Goal: Task Accomplishment & Management: Complete application form

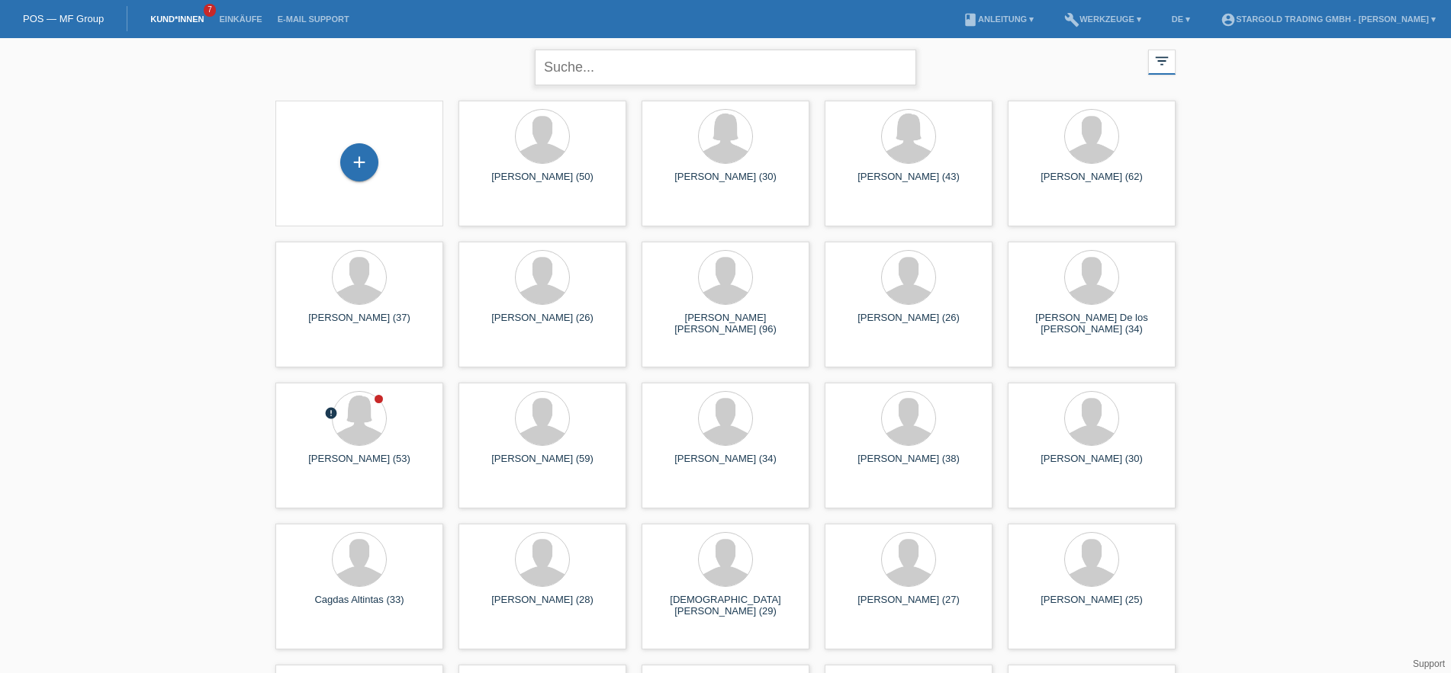
click at [630, 59] on input "text" at bounding box center [725, 68] width 381 height 36
type input "nghia"
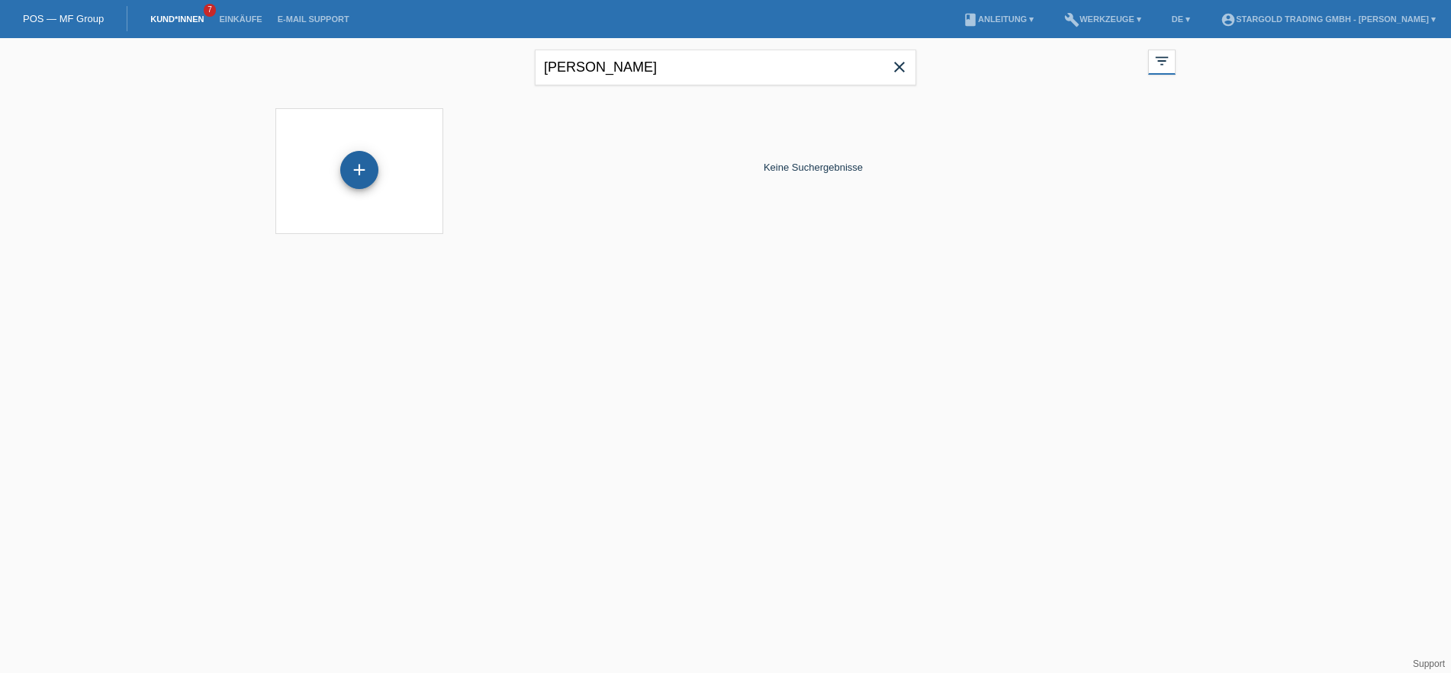
click at [368, 159] on div "+" at bounding box center [359, 170] width 38 height 38
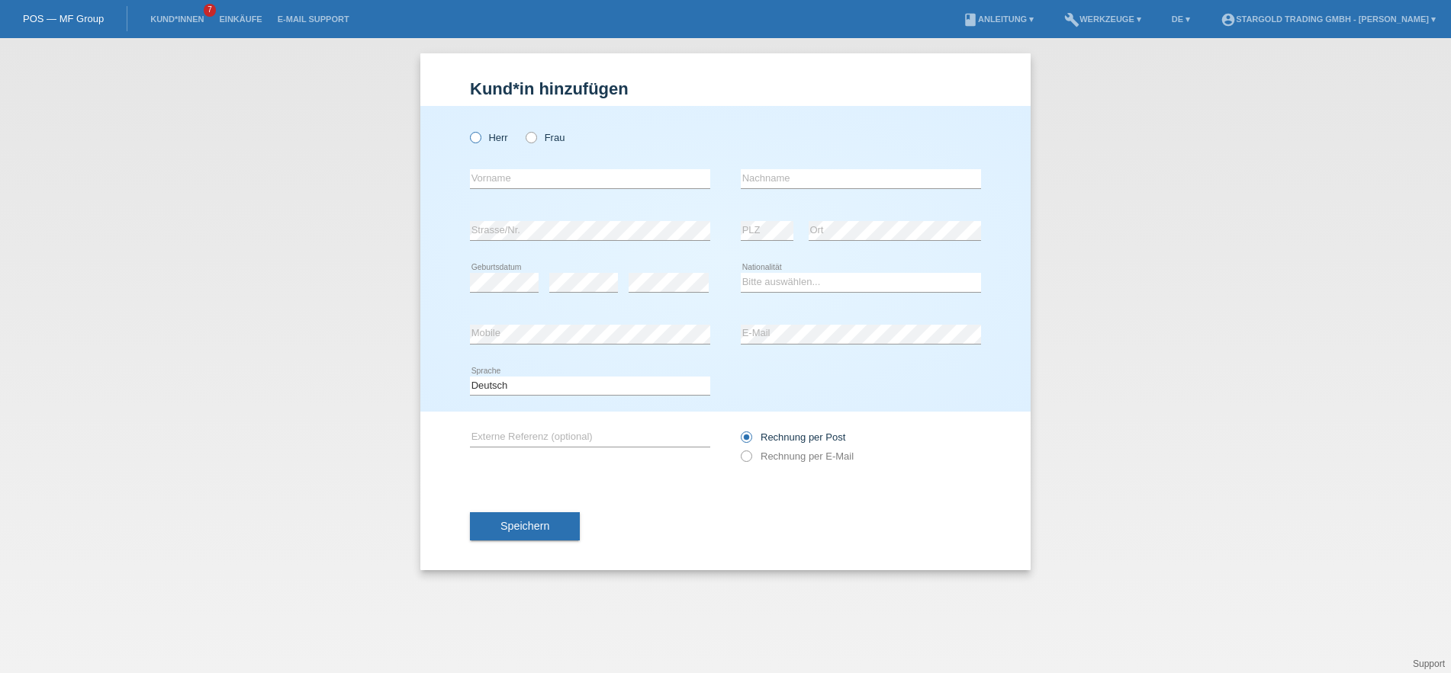
click at [467, 130] on icon at bounding box center [467, 130] width 0 height 0
click at [477, 139] on input "Herr" at bounding box center [475, 137] width 10 height 10
radio input "true"
click at [543, 182] on input "text" at bounding box center [590, 178] width 240 height 19
type input "Trung"
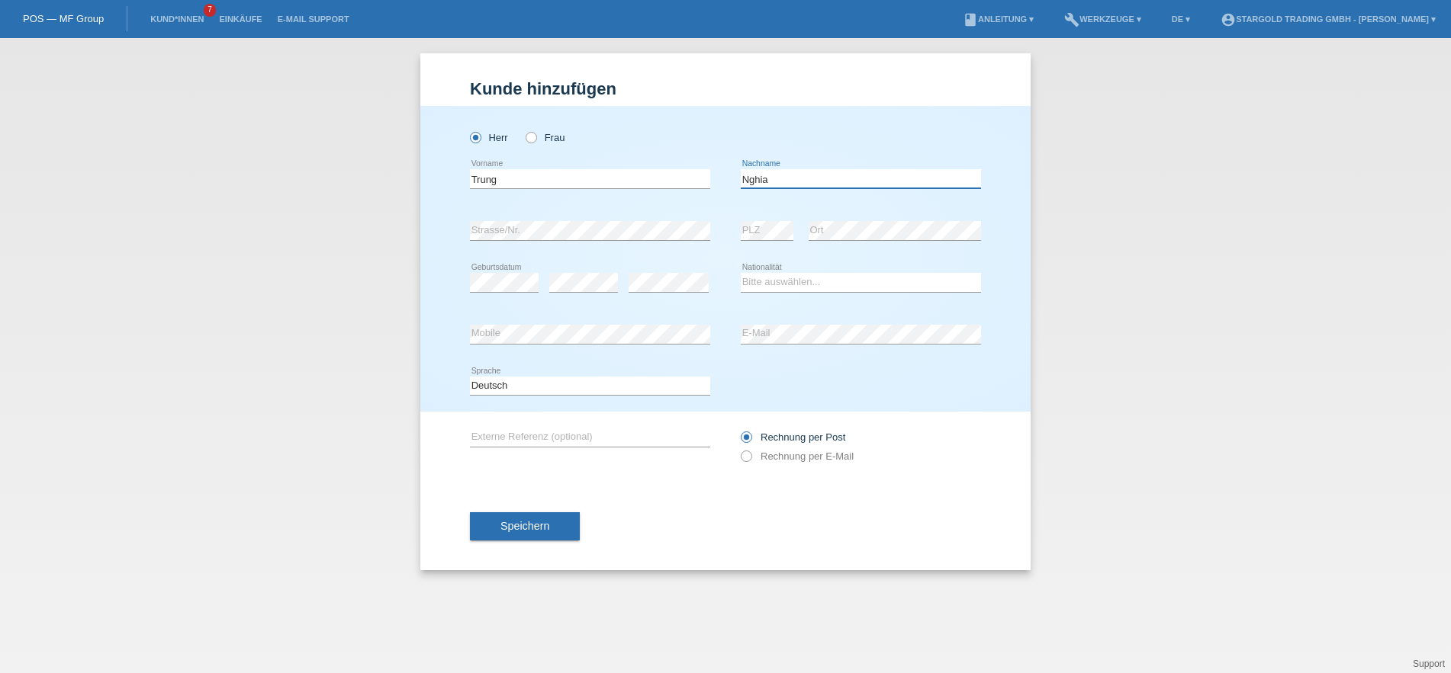
type input "Nghia"
click at [514, 180] on input "Trung" at bounding box center [590, 178] width 240 height 19
type input "Trung Nghia"
type input "Tran"
click at [741, 273] on select "Bitte auswählen... Schweiz Deutschland Liechtenstein Österreich ------------ Af…" at bounding box center [861, 282] width 240 height 18
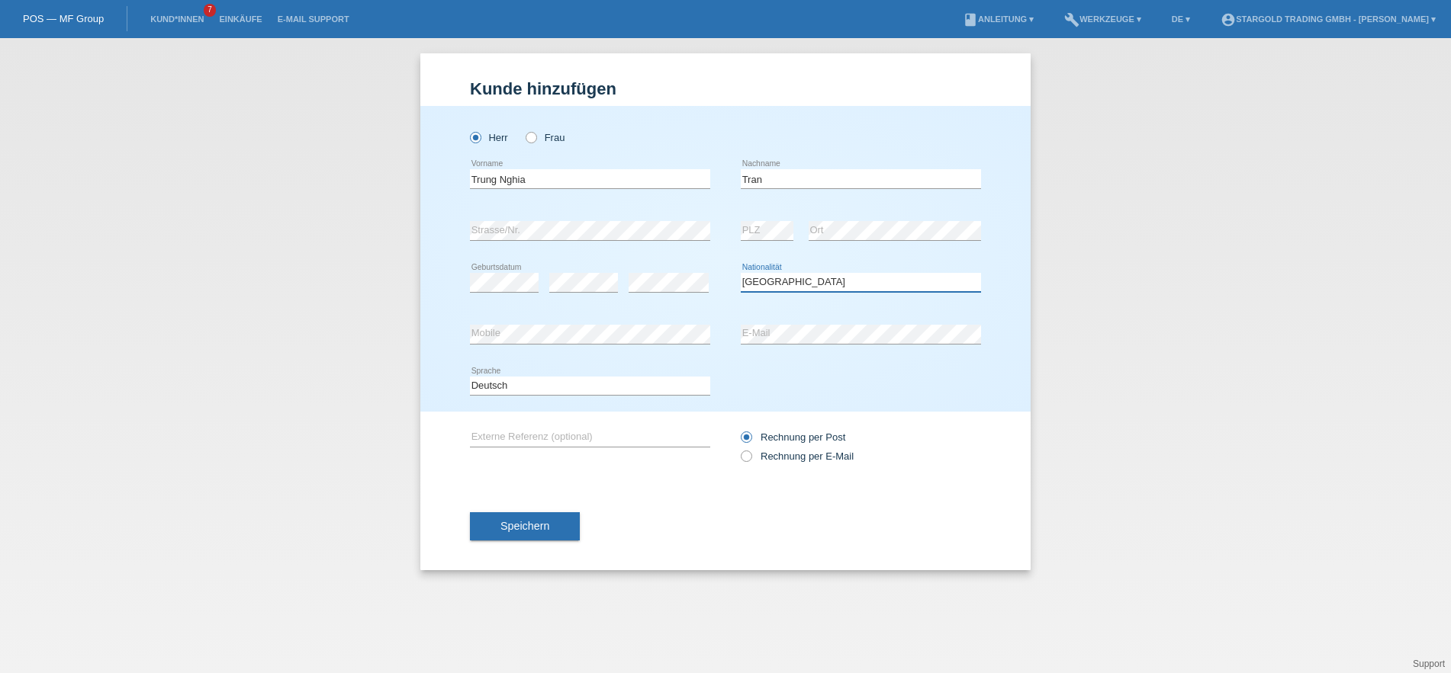
click option "Schweiz" at bounding box center [0, 0] width 0 height 0
click at [741, 273] on select "Bitte auswählen... Schweiz Deutschland Liechtenstein Österreich ------------ Af…" at bounding box center [861, 282] width 240 height 18
select select "VN"
click option "Vietnam" at bounding box center [0, 0] width 0 height 0
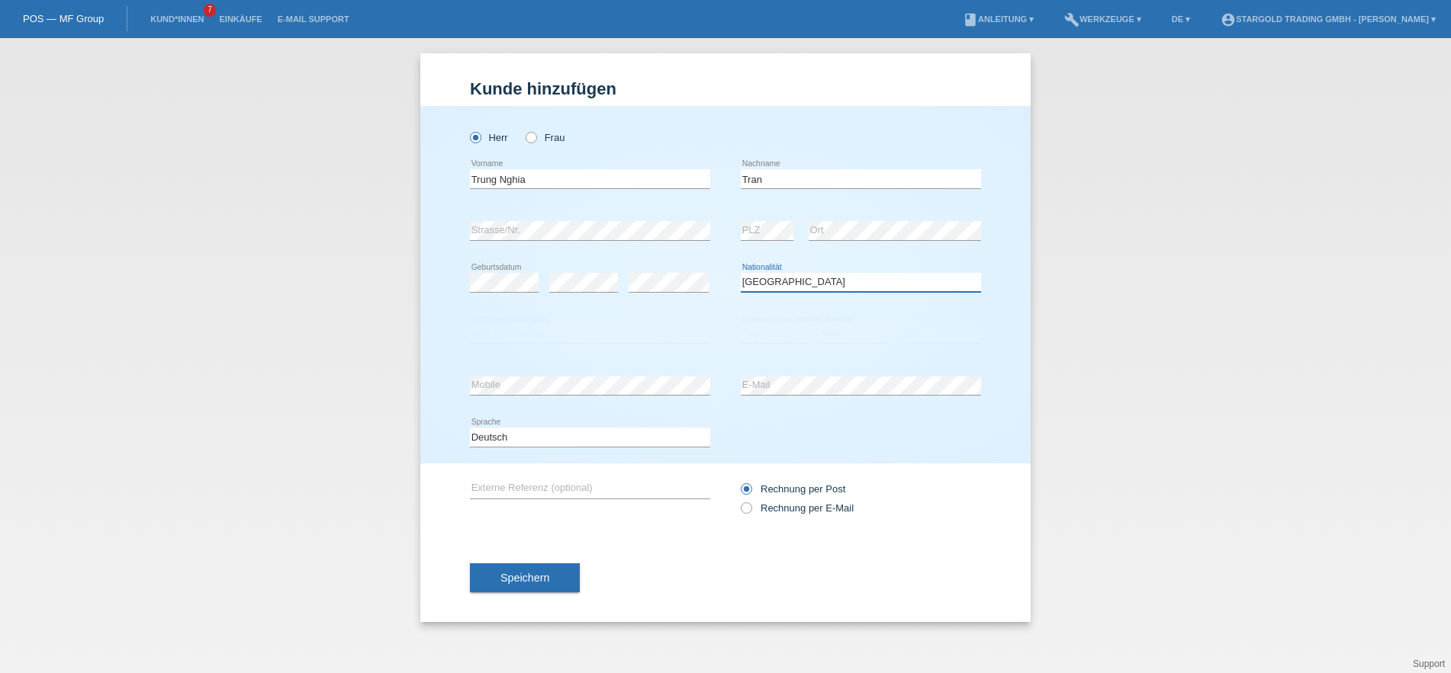
click at [856, 284] on select "Bitte auswählen... Schweiz Deutschland Liechtenstein Österreich ------------ Af…" at bounding box center [861, 282] width 240 height 18
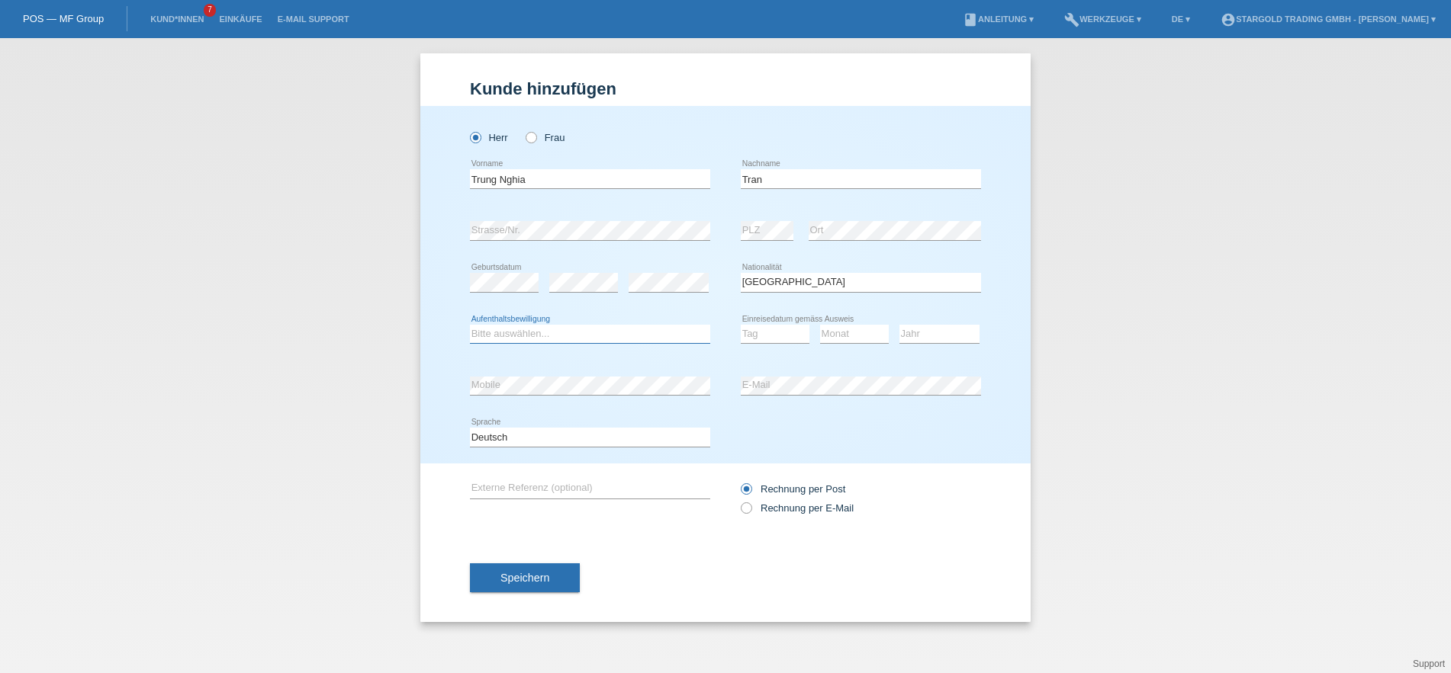
click at [470, 325] on select "Bitte auswählen... C B B - Flüchtlingsstatus Andere" at bounding box center [590, 334] width 240 height 18
select select "C"
click option "C" at bounding box center [0, 0] width 0 height 0
click at [741, 325] on select "Tag 01 02 03 04 05 06 07 08 09 10 11" at bounding box center [775, 334] width 69 height 18
select select "10"
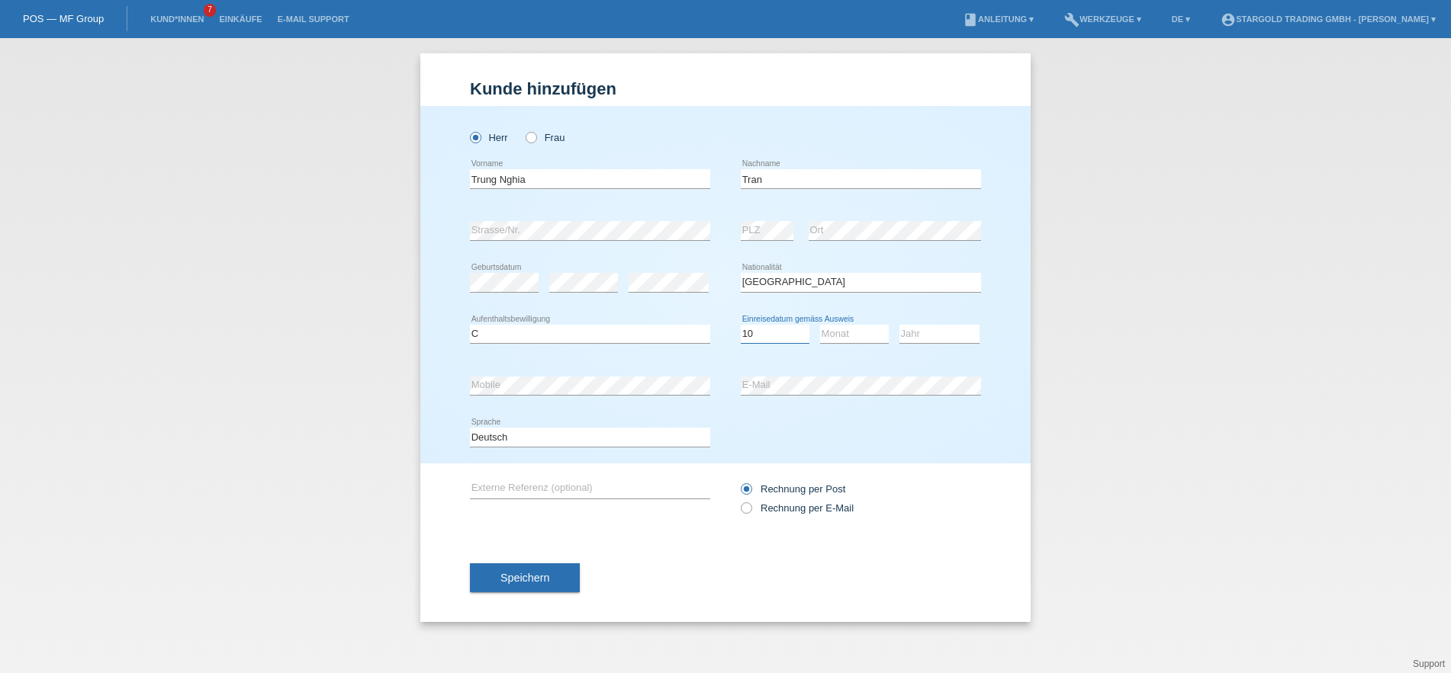
click option "10" at bounding box center [0, 0] width 0 height 0
click at [820, 325] on select "Monat 01 02 03 04 05 06 07 08 09 10 11" at bounding box center [854, 334] width 69 height 18
select select "08"
click option "08" at bounding box center [0, 0] width 0 height 0
click at [899, 325] on select "Jahr 2025 2024 2023 2022 2021 2020 2019 2018 2017 2016 2015 2014 2013 2012 2011…" at bounding box center [939, 334] width 80 height 18
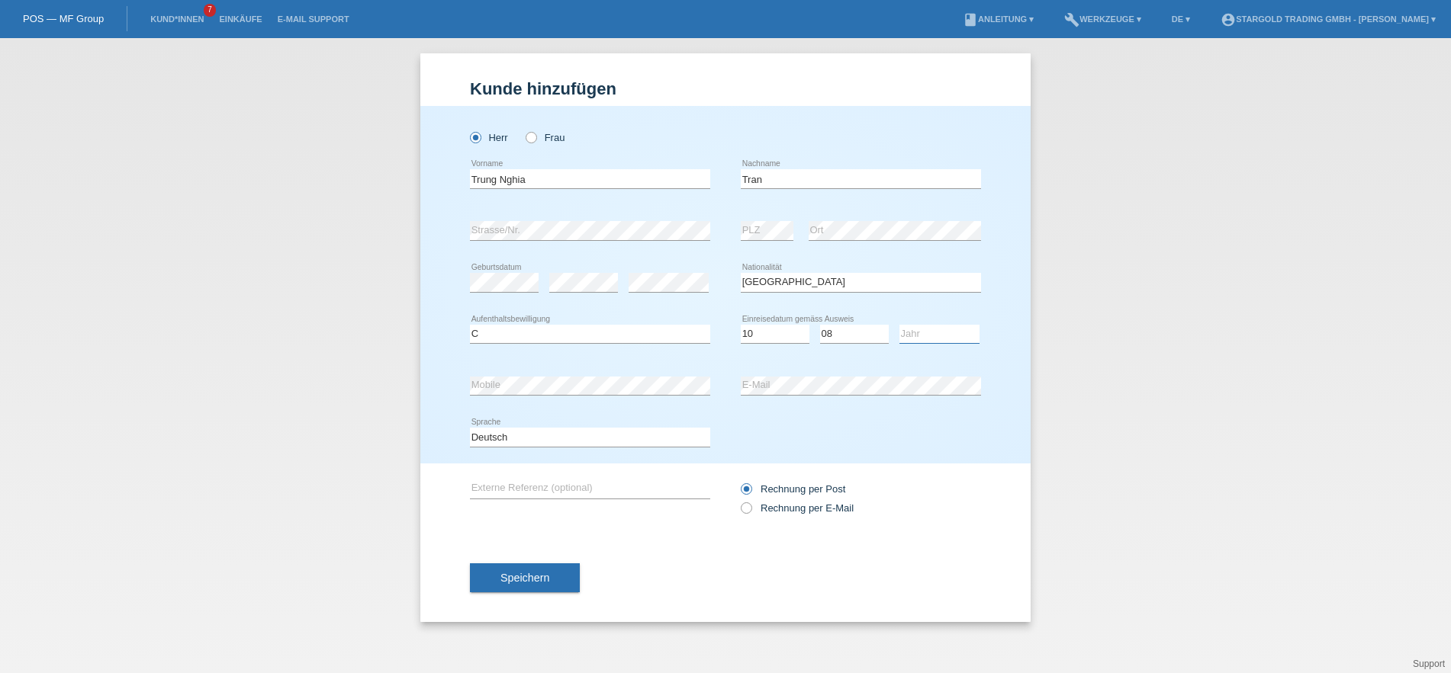
select select "2016"
click option "2016" at bounding box center [0, 0] width 0 height 0
click at [738, 500] on icon at bounding box center [738, 500] width 0 height 0
click at [747, 512] on input "Rechnung per E-Mail" at bounding box center [746, 512] width 10 height 19
radio input "true"
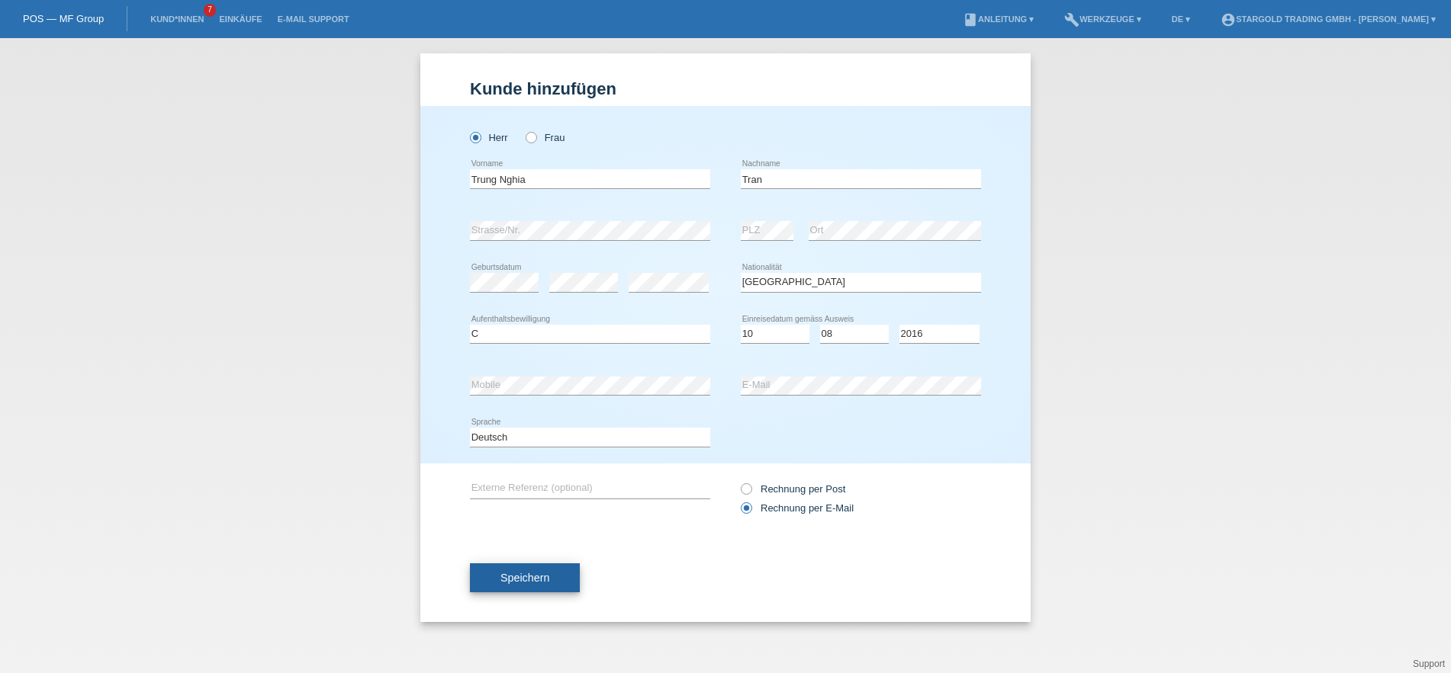
click at [536, 574] on button "Speichern" at bounding box center [525, 578] width 110 height 29
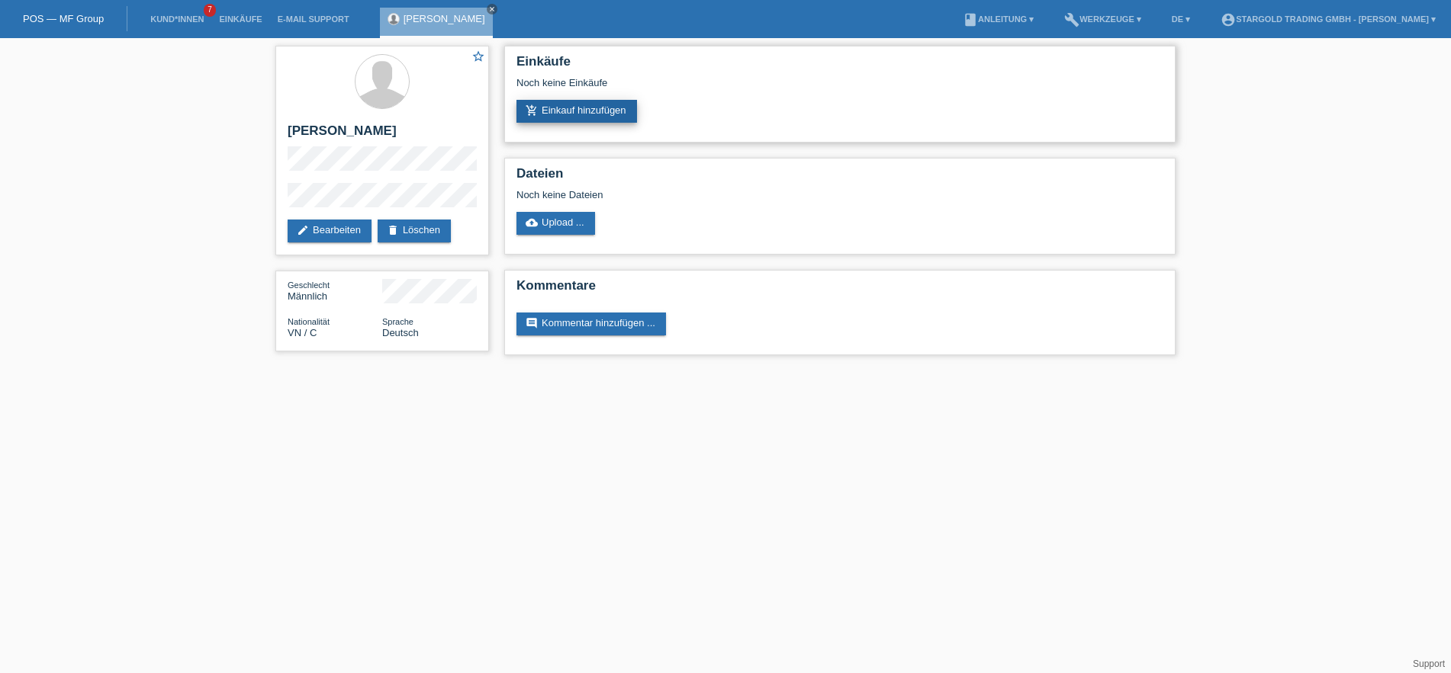
click at [610, 112] on link "add_shopping_cart Einkauf hinzufügen" at bounding box center [576, 111] width 120 height 23
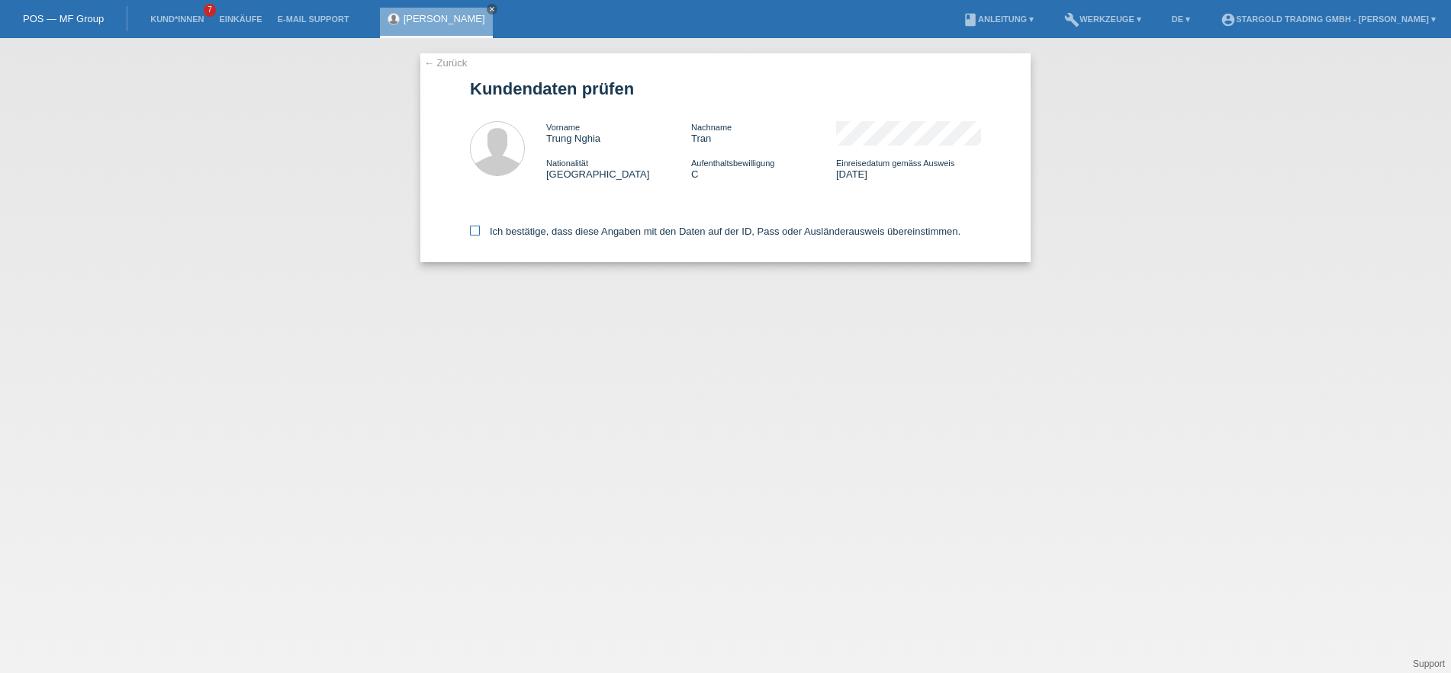
click at [475, 230] on icon at bounding box center [475, 231] width 10 height 10
click at [475, 230] on input "Ich bestätige, dass diese Angaben mit den Daten auf der ID, Pass oder Ausländer…" at bounding box center [475, 231] width 10 height 10
checkbox input "true"
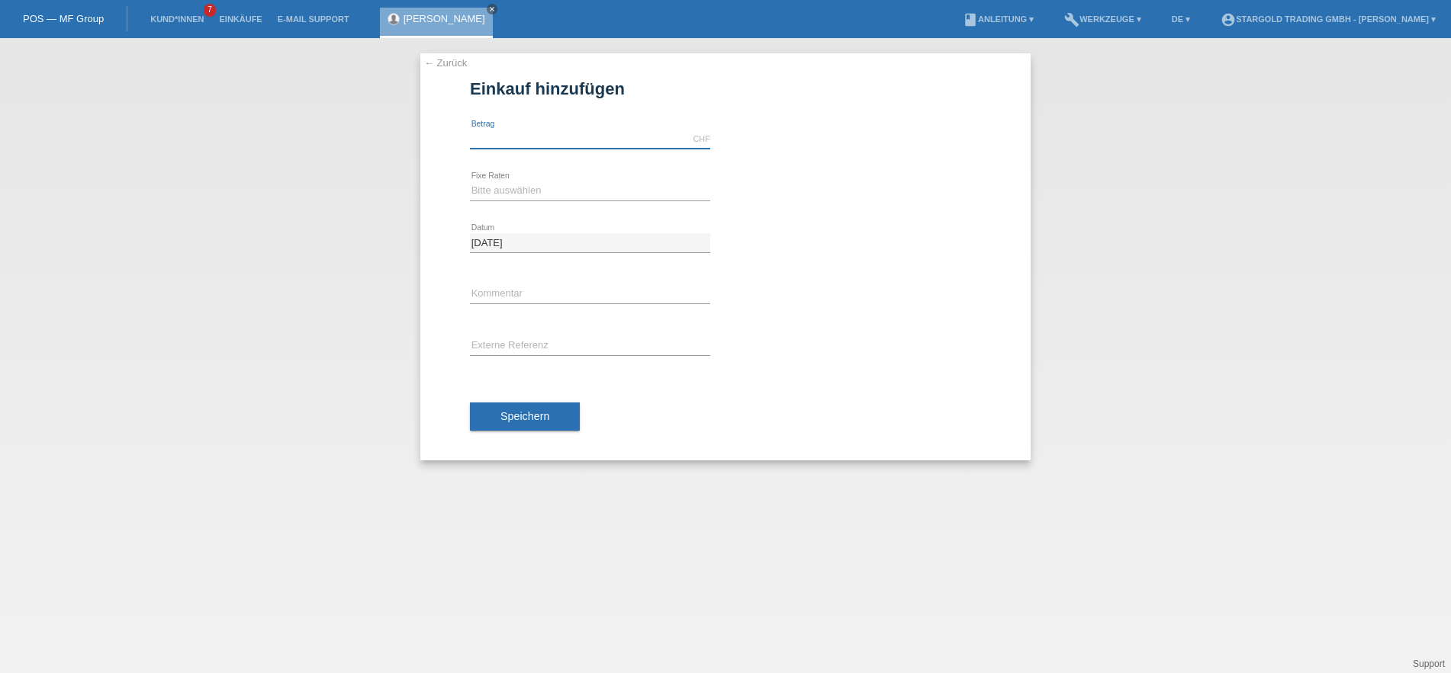
click at [567, 134] on input "text" at bounding box center [590, 139] width 240 height 19
type input "12000.00"
click at [470, 182] on select "Bitte auswählen 6 Raten 12 Raten 18 Raten 24 Raten 36 Raten 48 Raten" at bounding box center [590, 191] width 240 height 18
select select "497"
click option "48 Raten" at bounding box center [0, 0] width 0 height 0
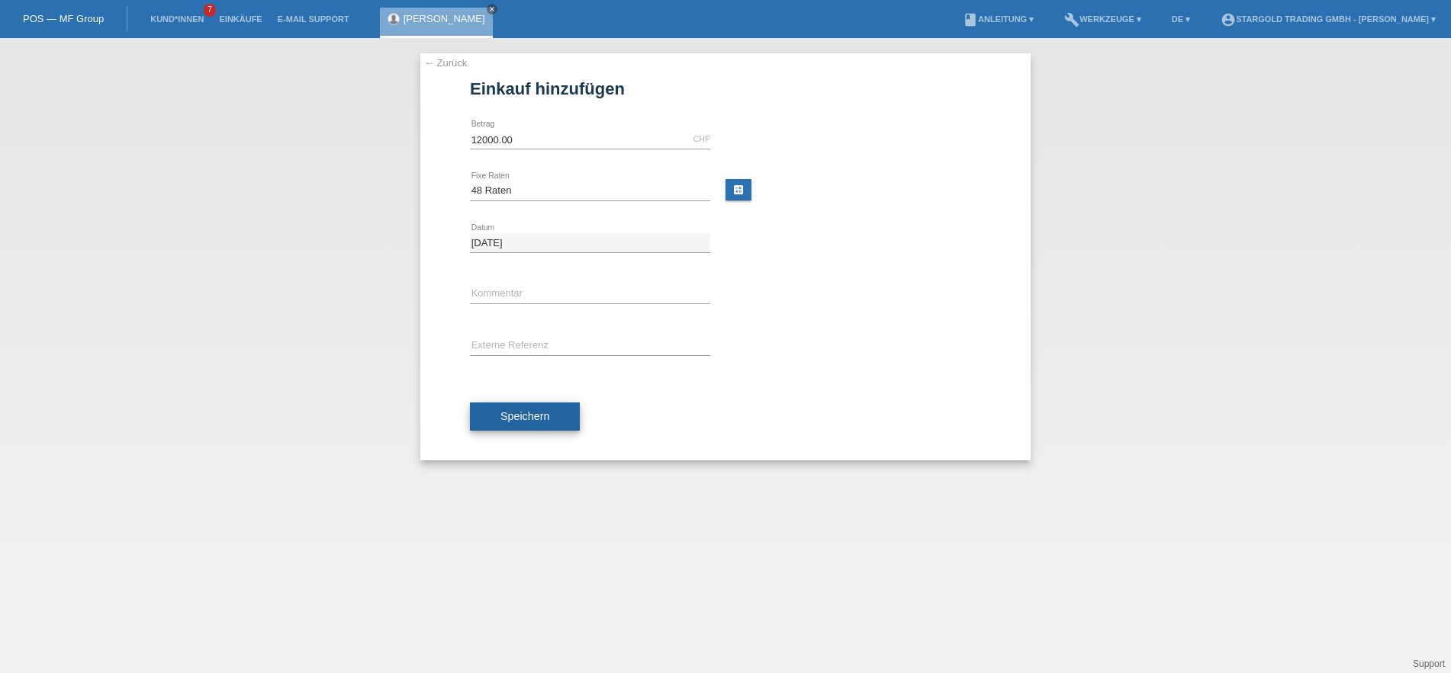
click at [541, 420] on span "Speichern" at bounding box center [524, 416] width 49 height 12
